Goal: Task Accomplishment & Management: Use online tool/utility

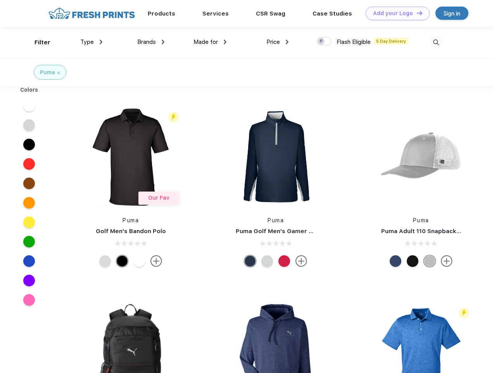
click at [395, 13] on link "Add your Logo Design Tool" at bounding box center [398, 14] width 64 height 14
click at [0, 0] on div "Design Tool" at bounding box center [0, 0] width 0 height 0
click at [416, 13] on link "Add your Logo Design Tool" at bounding box center [398, 14] width 64 height 14
click at [37, 42] on div "Filter" at bounding box center [43, 42] width 16 height 9
click at [92, 42] on span "Type" at bounding box center [87, 41] width 14 height 7
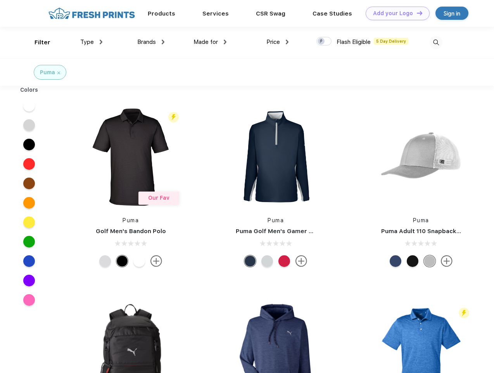
click at [151, 42] on span "Brands" at bounding box center [146, 41] width 19 height 7
click at [210, 42] on span "Made for" at bounding box center [206, 41] width 24 height 7
click at [278, 42] on span "Price" at bounding box center [274, 41] width 14 height 7
click at [324, 42] on div at bounding box center [324, 41] width 15 height 9
click at [322, 42] on input "checkbox" at bounding box center [319, 38] width 5 height 5
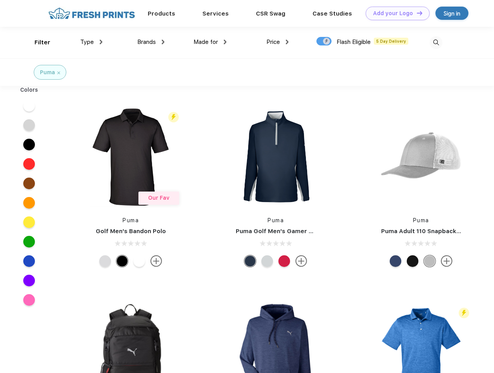
click at [436, 42] on img at bounding box center [436, 42] width 13 height 13
